Goal: Transaction & Acquisition: Purchase product/service

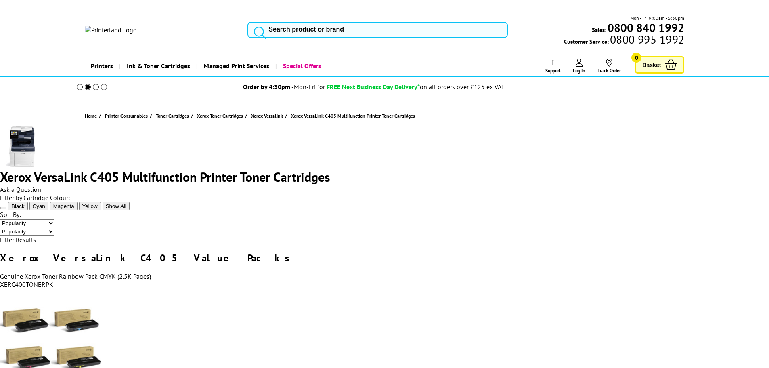
click at [404, 22] on input "search" at bounding box center [377, 30] width 260 height 16
type input "et-4850"
click at [0, 0] on img at bounding box center [0, 0] width 0 height 0
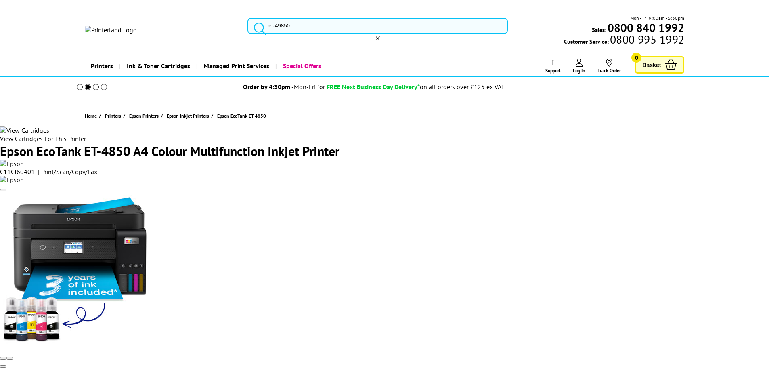
click at [287, 18] on input "et-49850" at bounding box center [377, 26] width 260 height 16
click at [292, 19] on input "et-49850" at bounding box center [377, 26] width 260 height 16
click at [283, 18] on input "et-49850" at bounding box center [377, 26] width 260 height 16
type input "et-4850"
click at [0, 0] on span "Epson EcoTank ET-4850 Ink Bottles" at bounding box center [0, 0] width 0 height 0
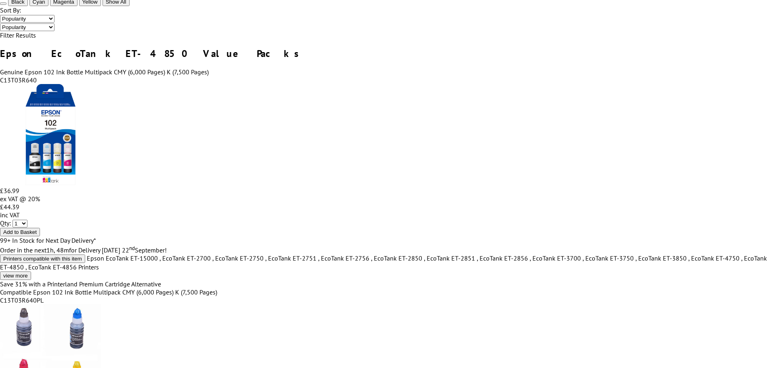
scroll to position [404, 0]
